Goal: Task Accomplishment & Management: Use online tool/utility

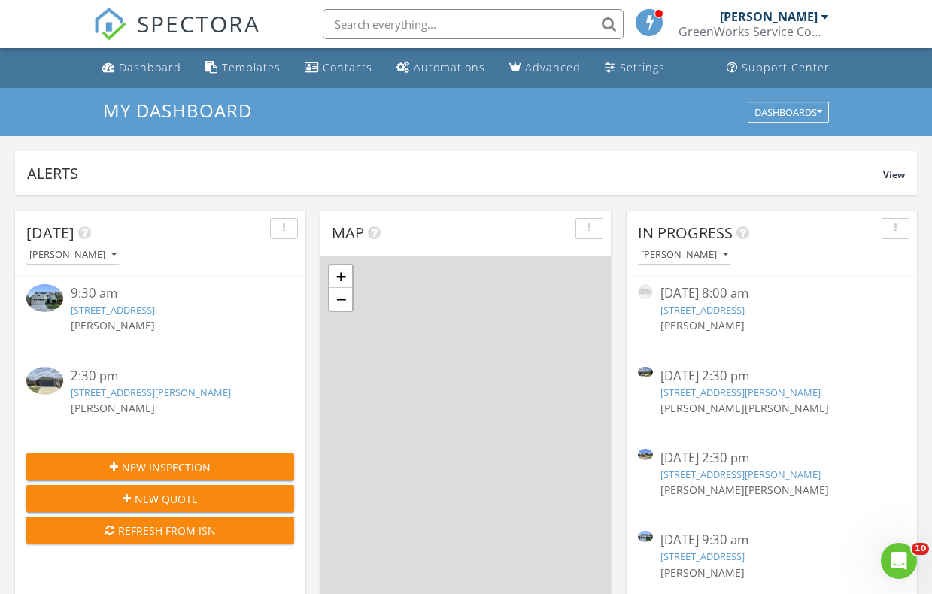
click at [153, 311] on link "7330 Lehigh Dr, Dallas, TX 75214" at bounding box center [113, 310] width 84 height 14
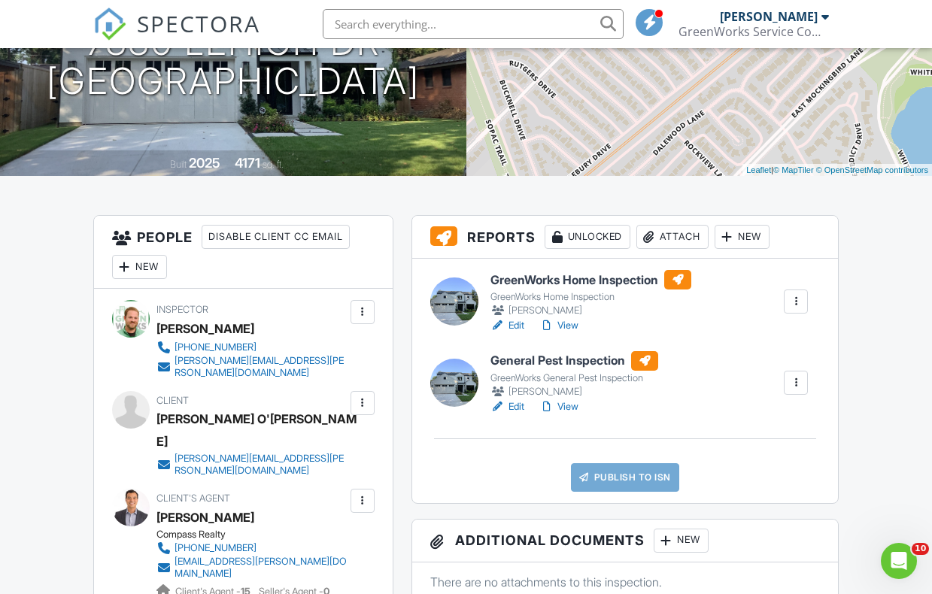
click at [566, 325] on link "View" at bounding box center [558, 325] width 39 height 15
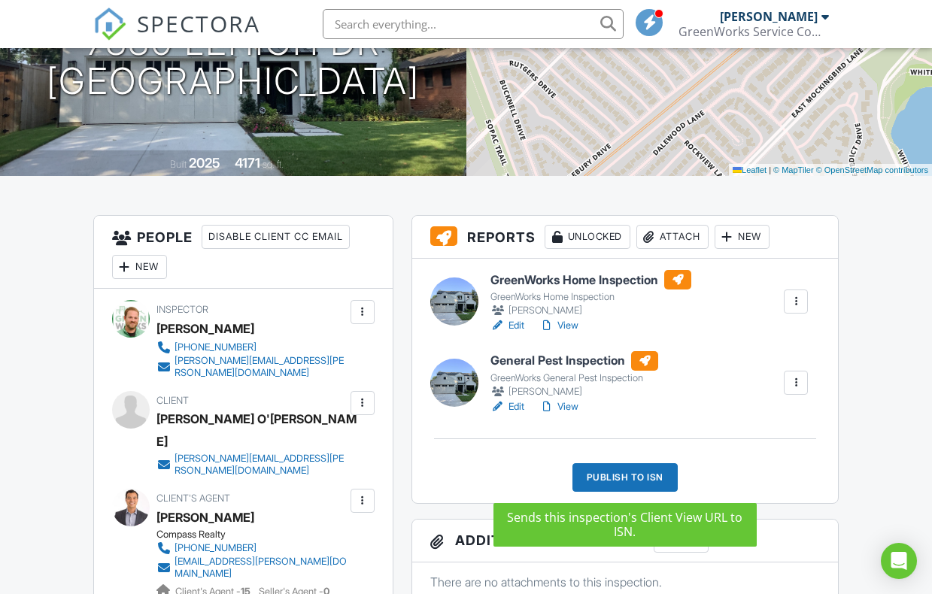
click at [623, 475] on div "Publish to ISN" at bounding box center [624, 477] width 105 height 29
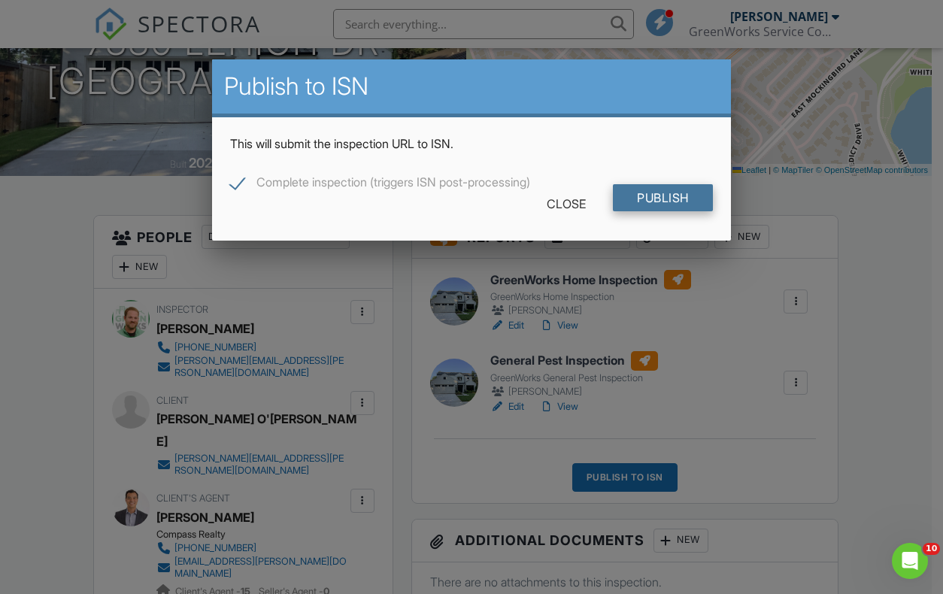
click at [665, 202] on input "Publish" at bounding box center [663, 197] width 100 height 27
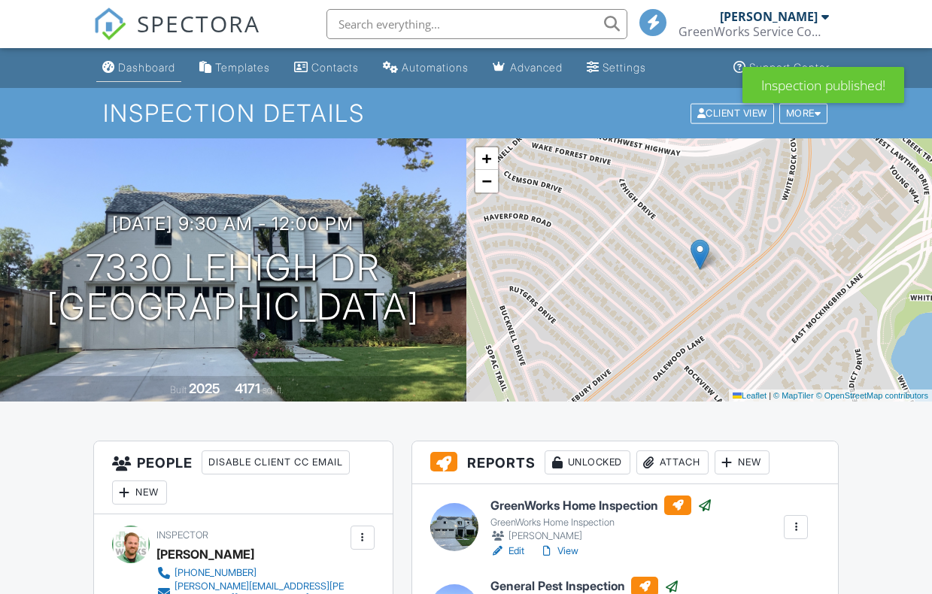
drag, startPoint x: 0, startPoint y: 0, endPoint x: 145, endPoint y: 68, distance: 160.1
click at [145, 68] on div "Dashboard" at bounding box center [146, 67] width 57 height 13
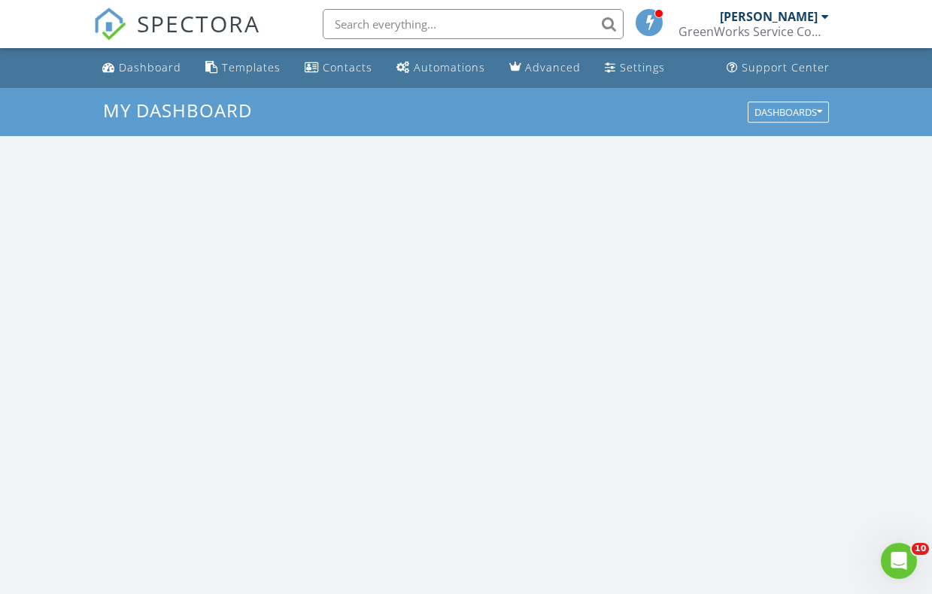
scroll to position [1392, 955]
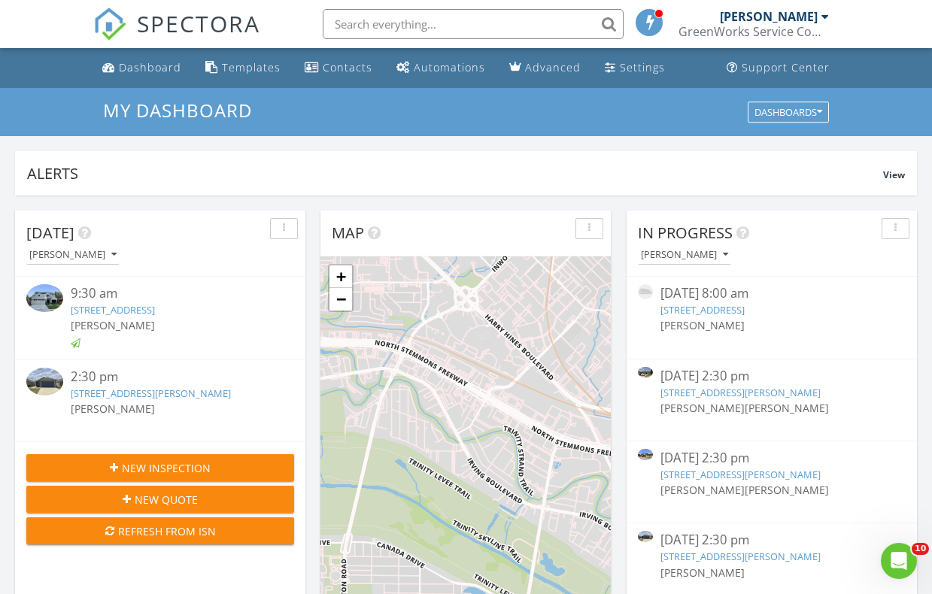
click at [217, 396] on link "7601 Bluebell Ln, Mckinney, TX 75071" at bounding box center [151, 394] width 160 height 14
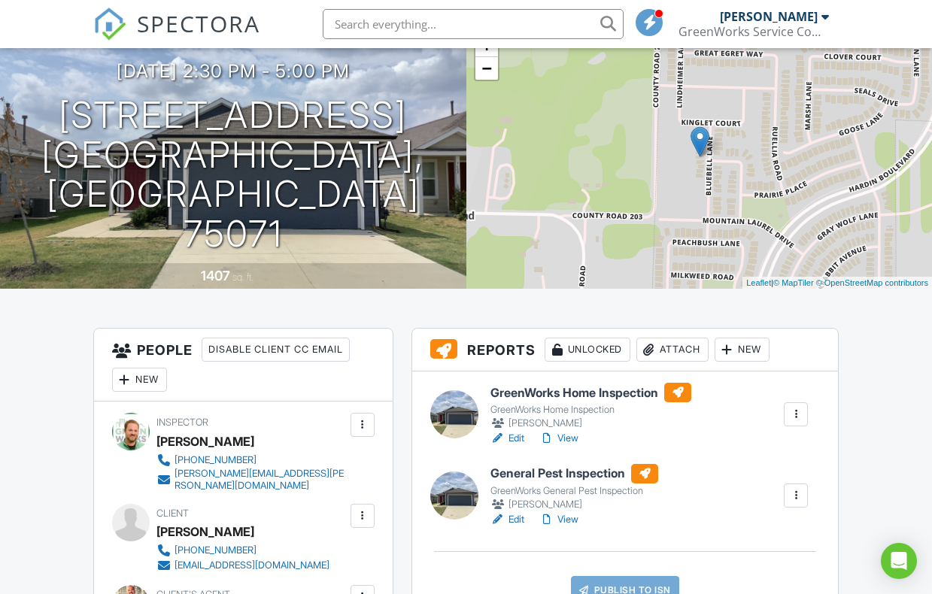
click at [573, 441] on link "View" at bounding box center [558, 438] width 39 height 15
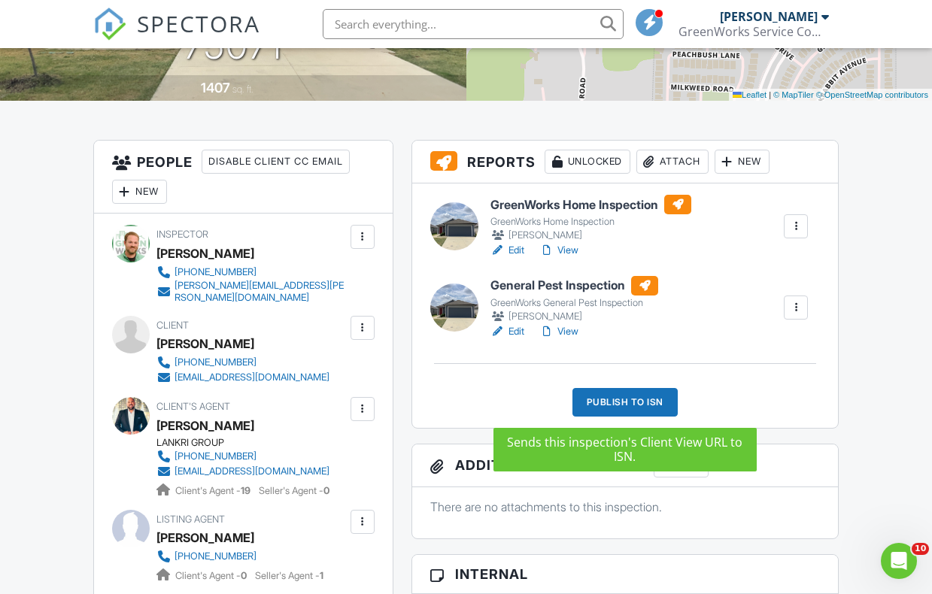
click at [632, 397] on div "Publish to ISN" at bounding box center [624, 402] width 105 height 29
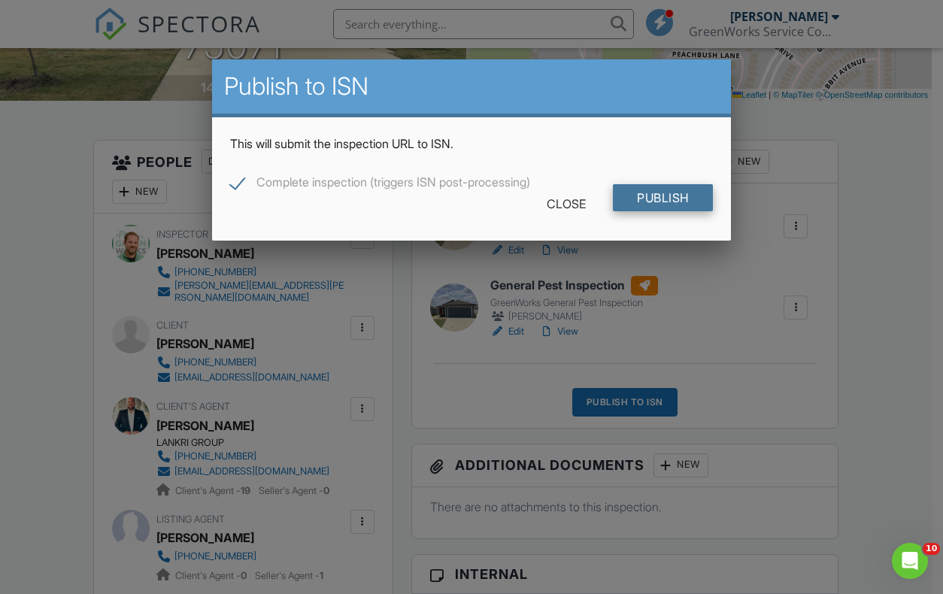
click at [665, 196] on input "Publish" at bounding box center [663, 197] width 100 height 27
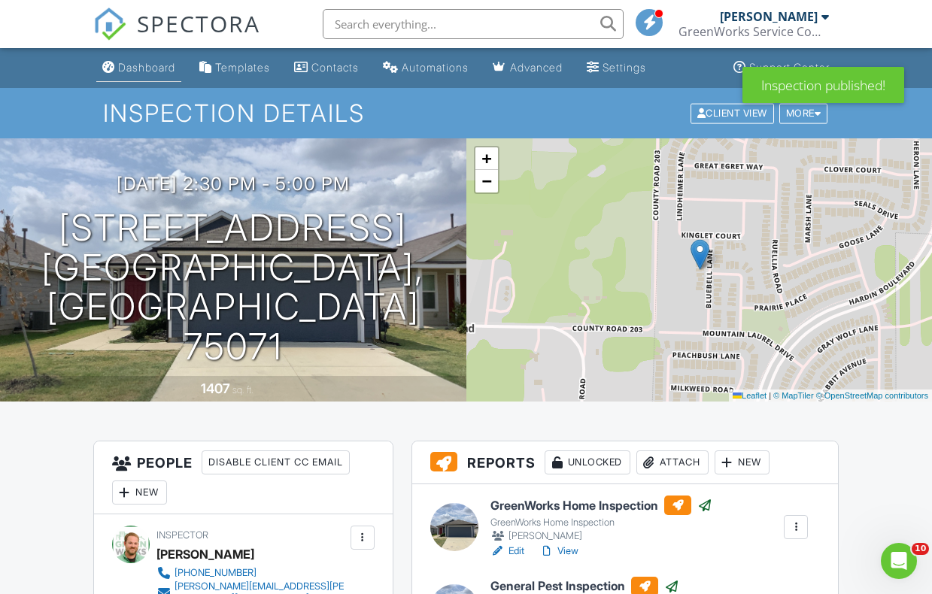
click at [137, 67] on div "Dashboard" at bounding box center [146, 67] width 57 height 13
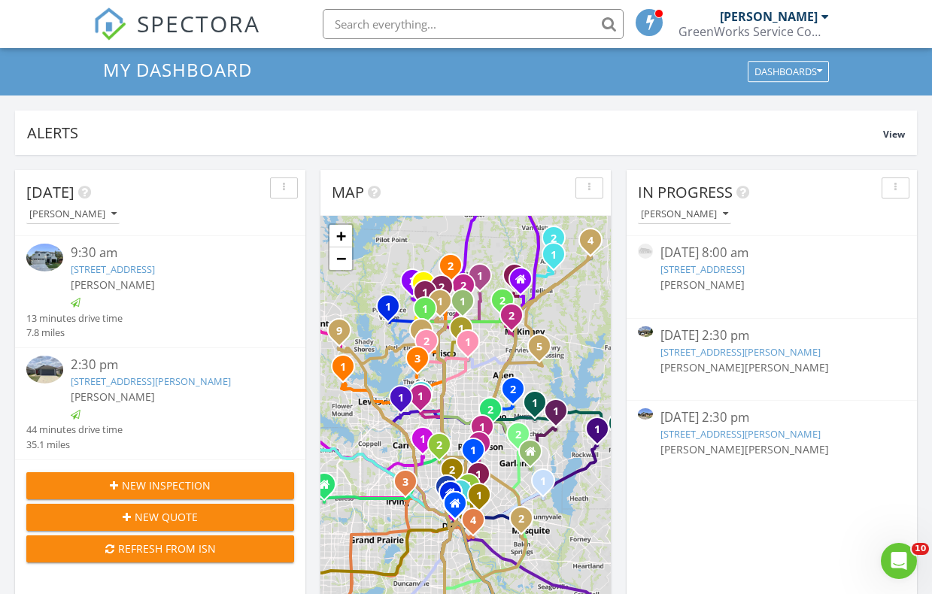
scroll to position [489, 0]
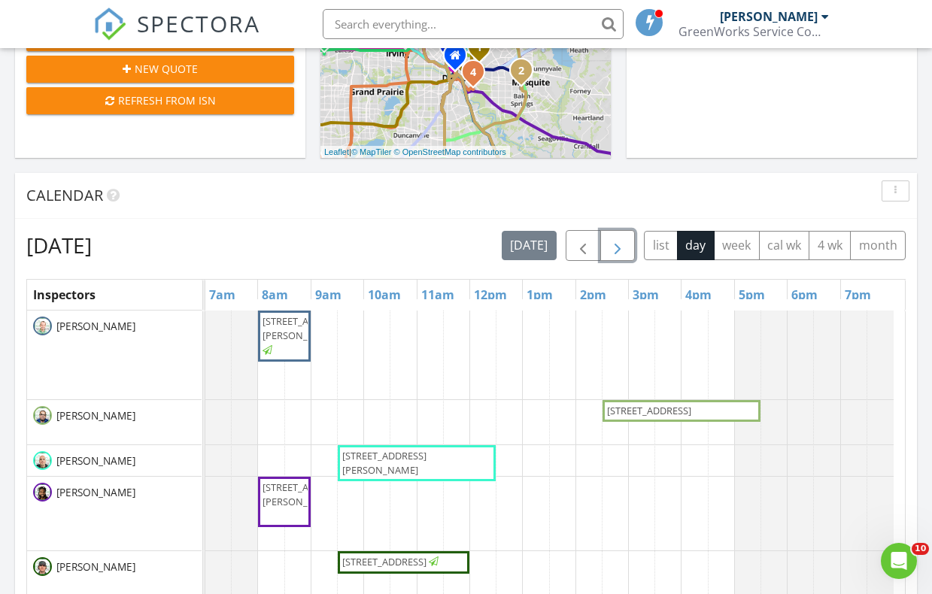
click at [623, 249] on span "button" at bounding box center [617, 246] width 18 height 18
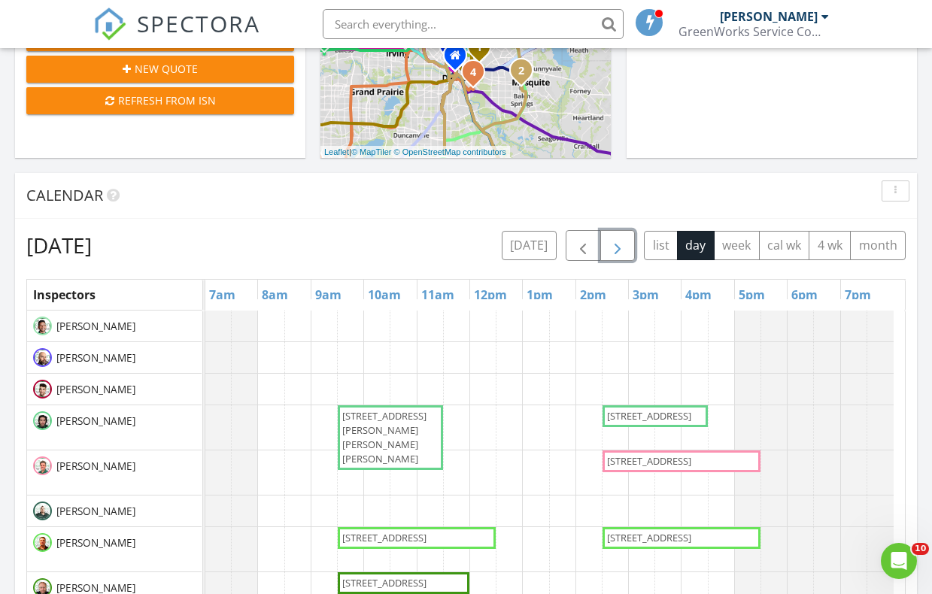
scroll to position [0, 0]
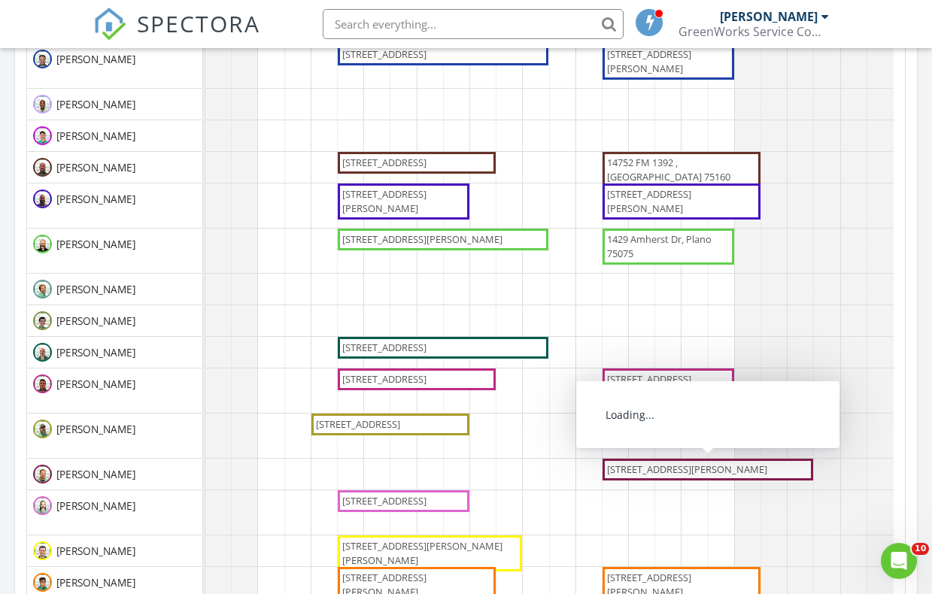
click at [686, 465] on span "2105 Dublin Rd, Parker 75094" at bounding box center [687, 469] width 160 height 14
